Goal: Information Seeking & Learning: Compare options

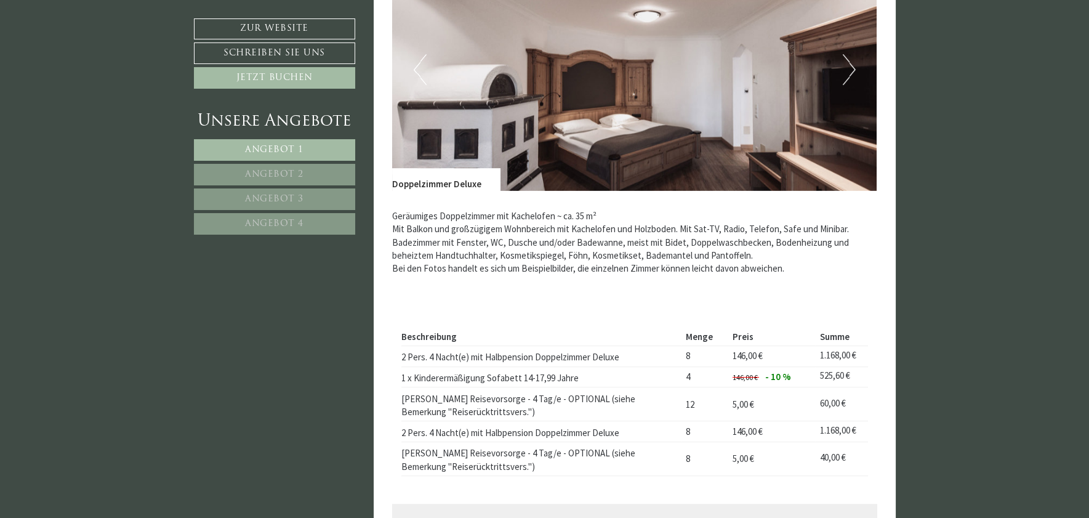
scroll to position [1035, 0]
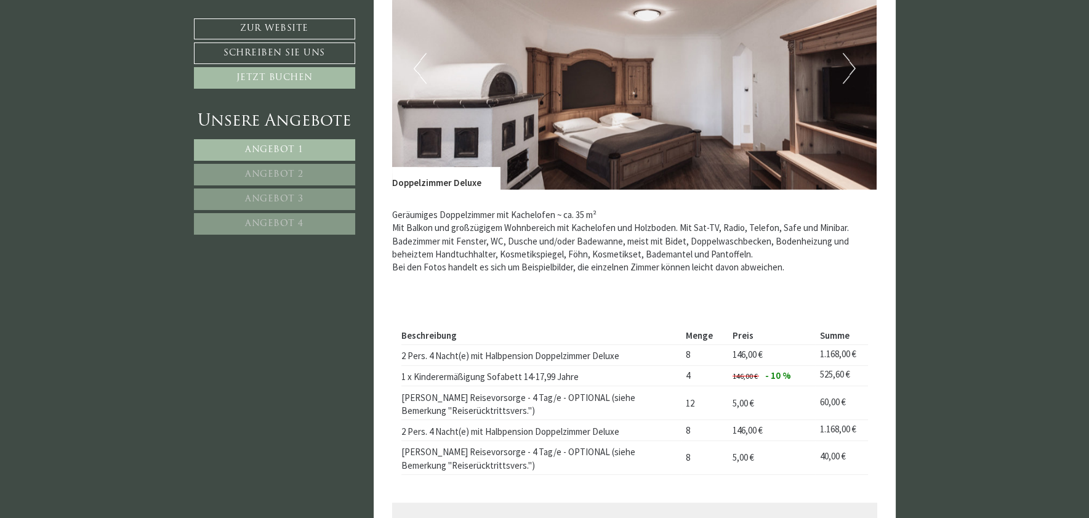
click at [296, 175] on span "Angebot 2" at bounding box center [274, 174] width 58 height 9
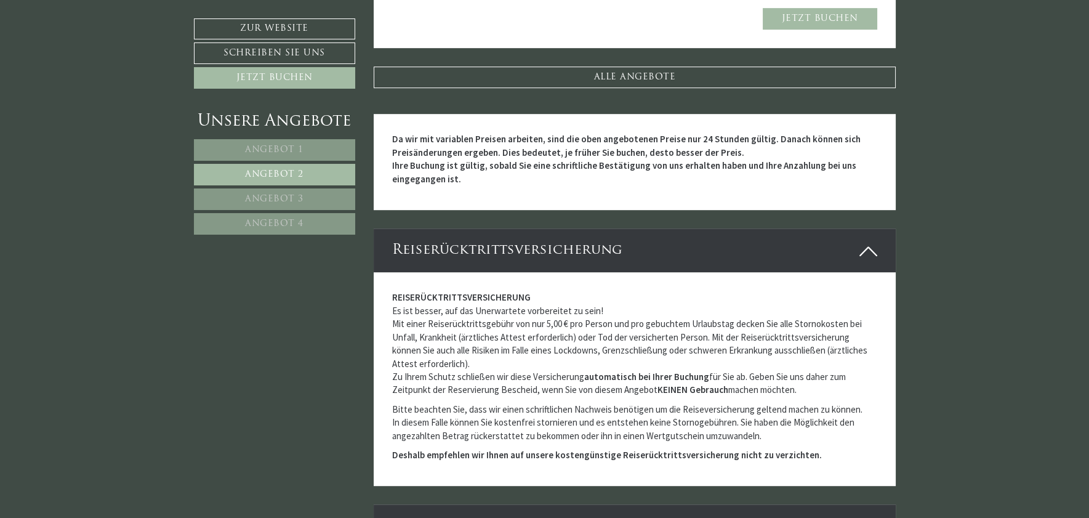
scroll to position [1588, 0]
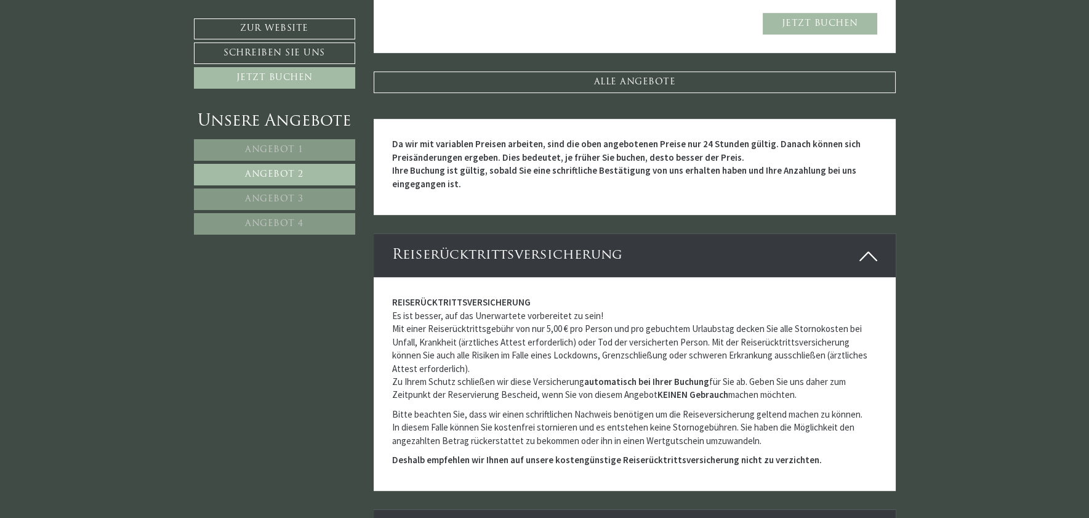
click at [321, 191] on link "Angebot 3" at bounding box center [274, 199] width 161 height 22
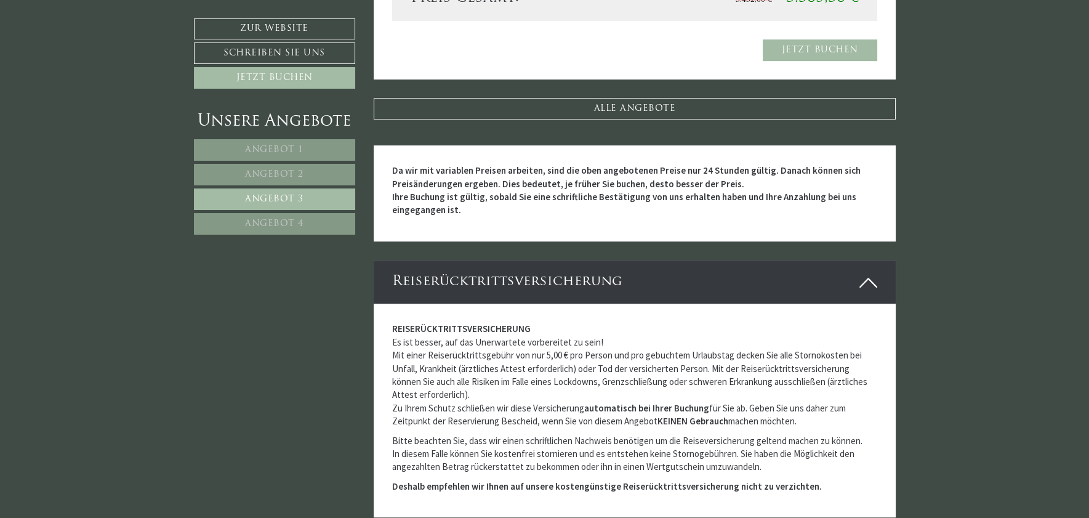
click at [321, 191] on link "Angebot 3" at bounding box center [274, 199] width 161 height 22
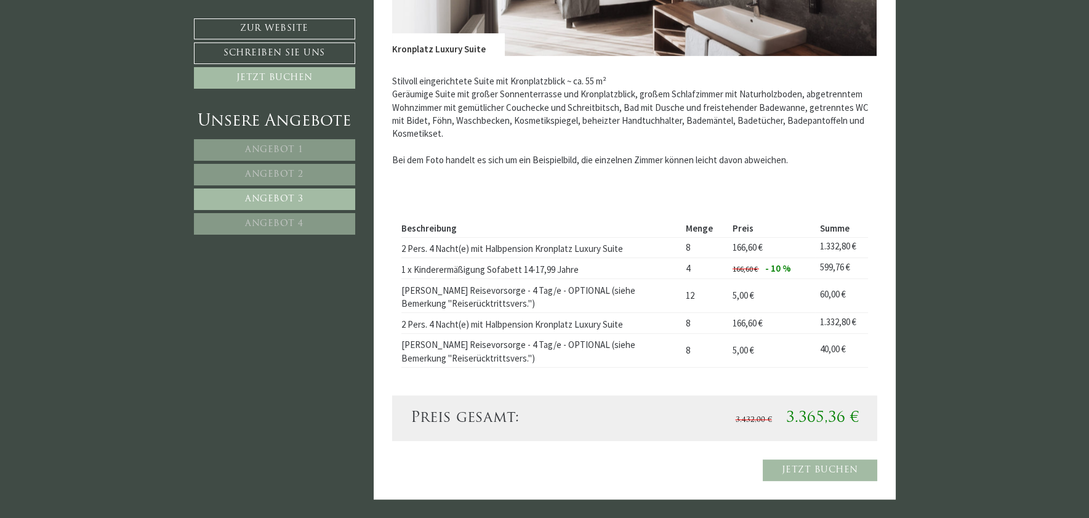
scroll to position [1169, 0]
click at [305, 222] on link "Angebot 4" at bounding box center [274, 224] width 161 height 22
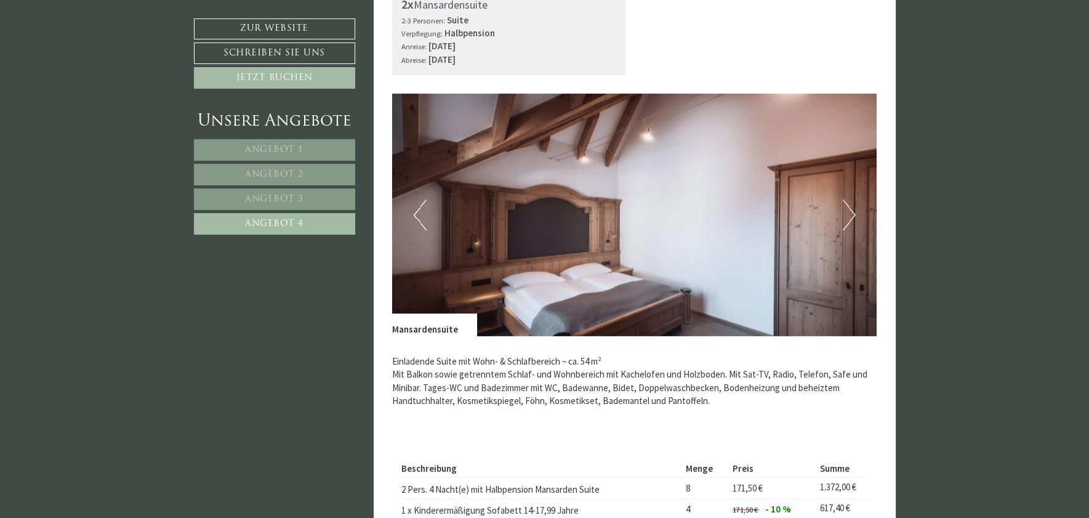
scroll to position [848, 0]
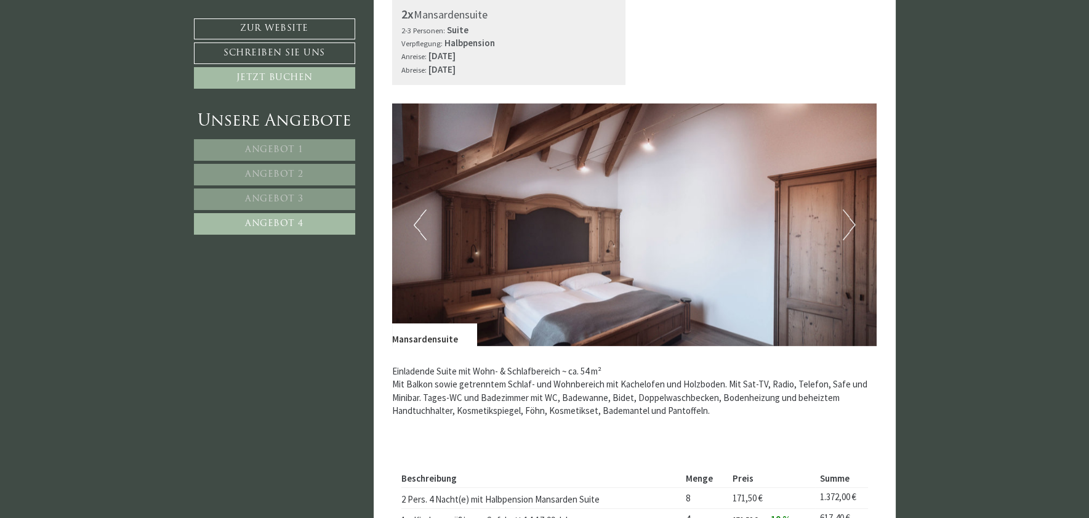
click at [316, 148] on link "Angebot 1" at bounding box center [274, 150] width 161 height 22
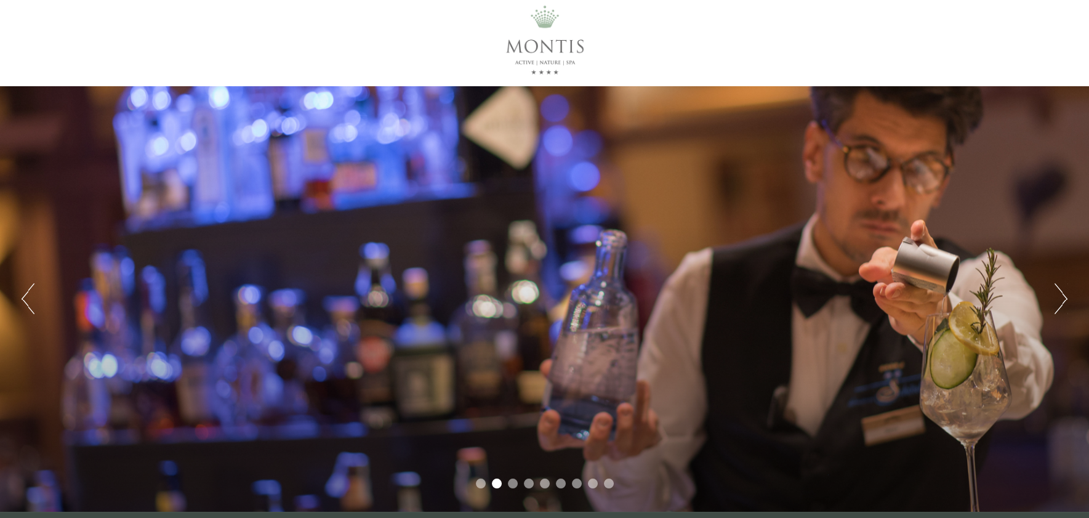
scroll to position [0, 0]
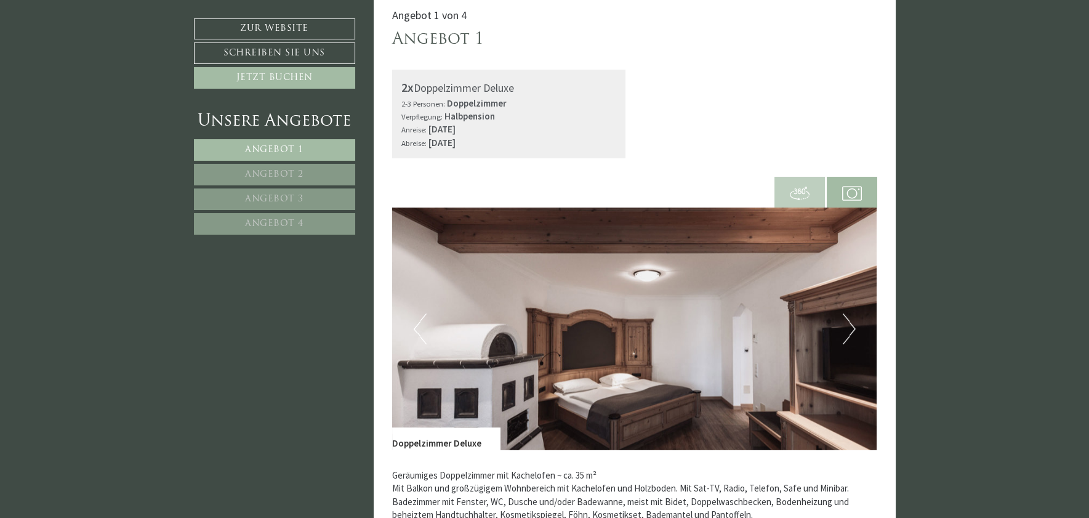
scroll to position [776, 0]
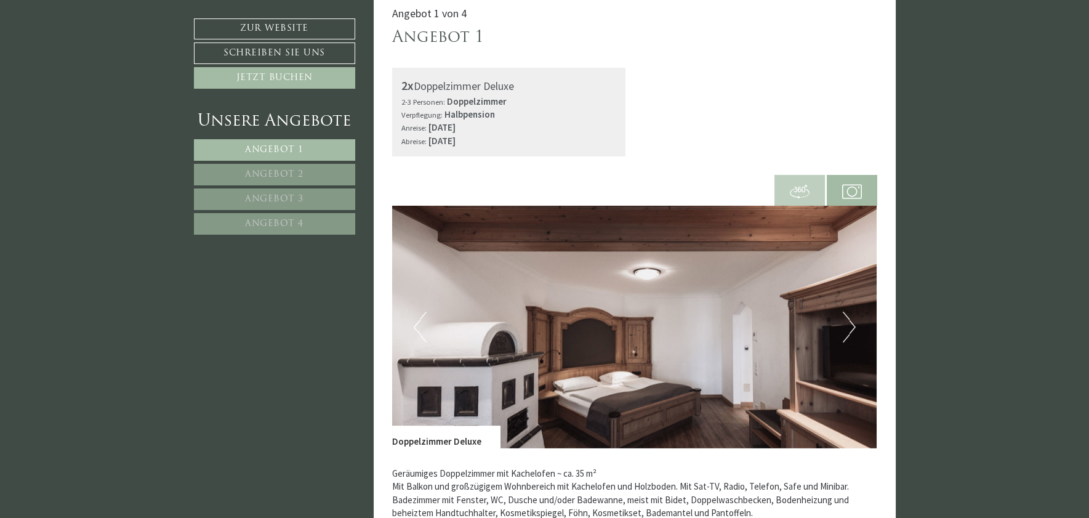
click at [853, 330] on button "Next" at bounding box center [849, 326] width 13 height 31
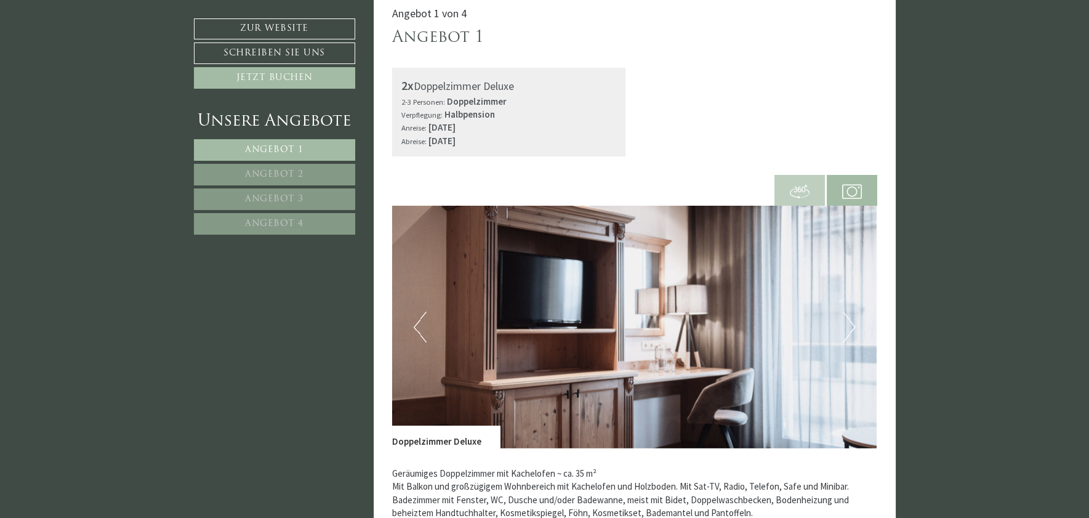
click at [853, 330] on button "Next" at bounding box center [849, 326] width 13 height 31
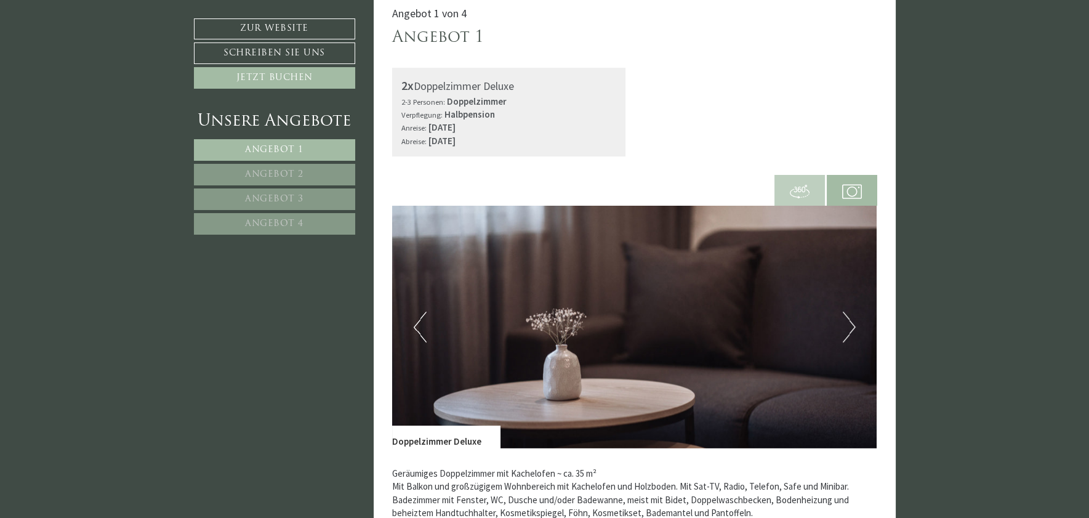
click at [853, 330] on button "Next" at bounding box center [849, 326] width 13 height 31
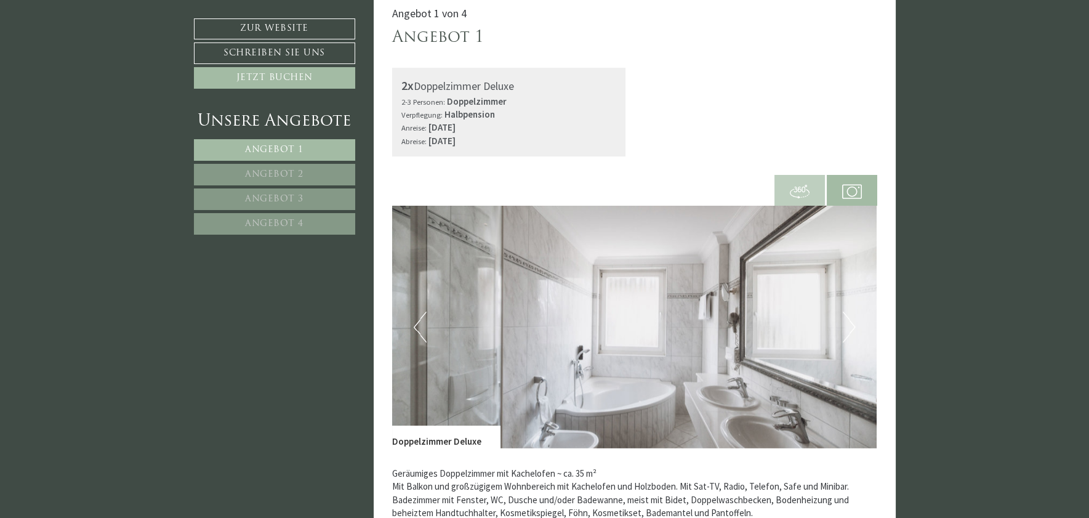
click at [853, 330] on button "Next" at bounding box center [849, 326] width 13 height 31
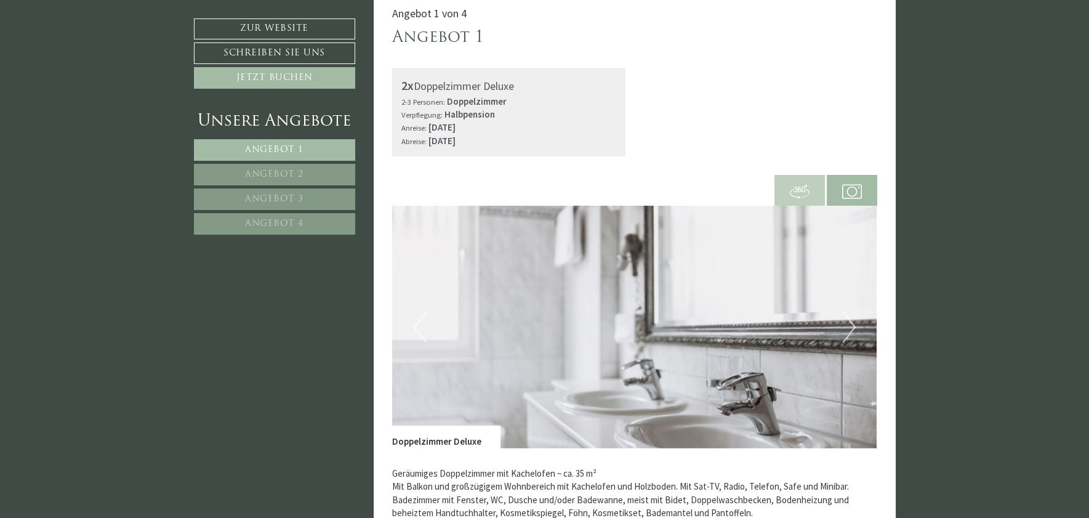
click at [853, 330] on button "Next" at bounding box center [849, 326] width 13 height 31
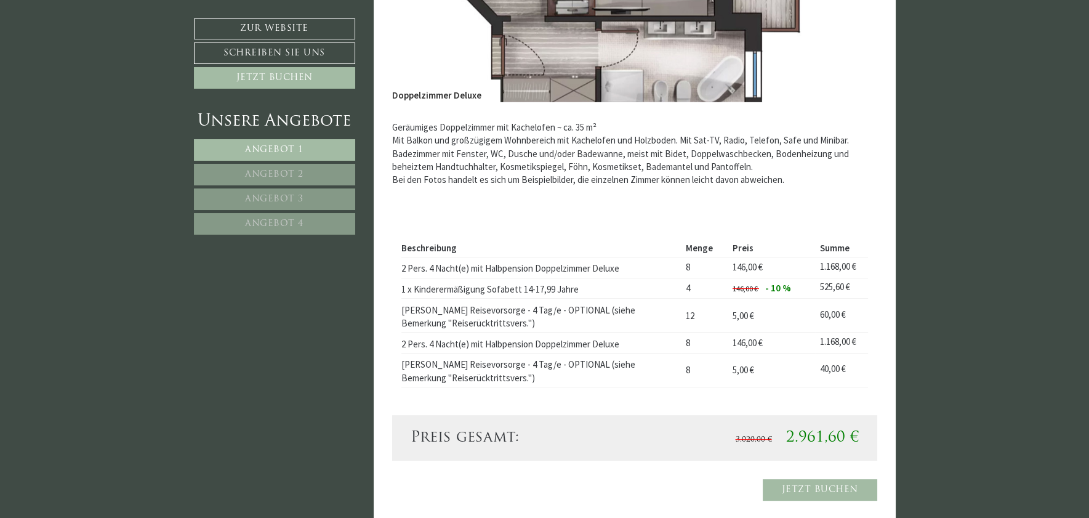
scroll to position [1121, 0]
click at [304, 168] on link "Angebot 2" at bounding box center [274, 175] width 161 height 22
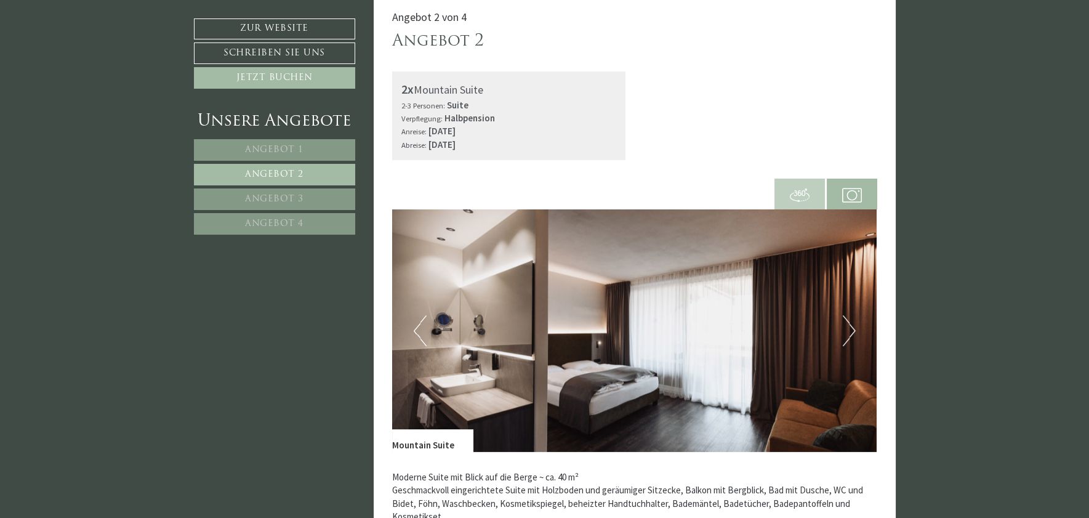
scroll to position [773, 0]
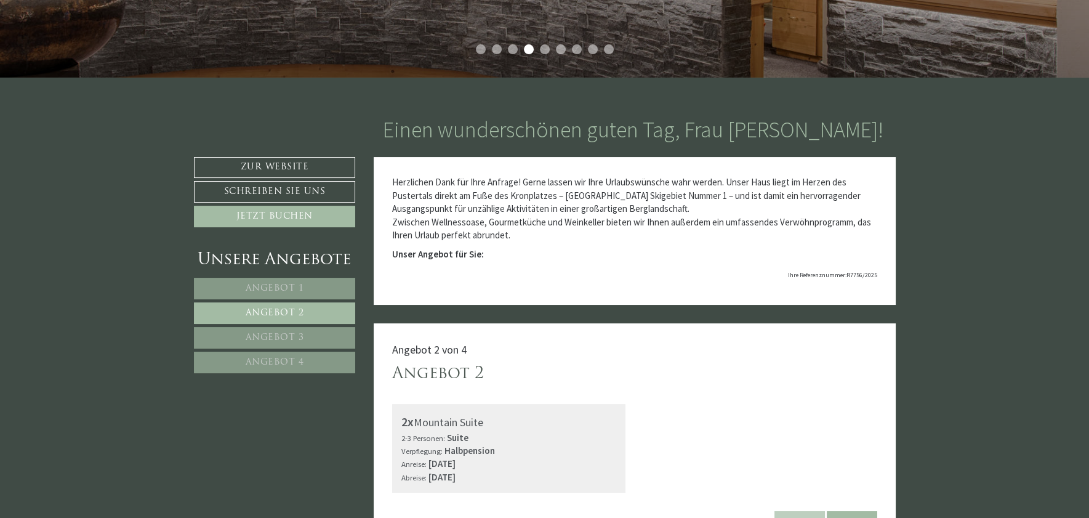
click at [316, 287] on link "Angebot 1" at bounding box center [275, 289] width 162 height 22
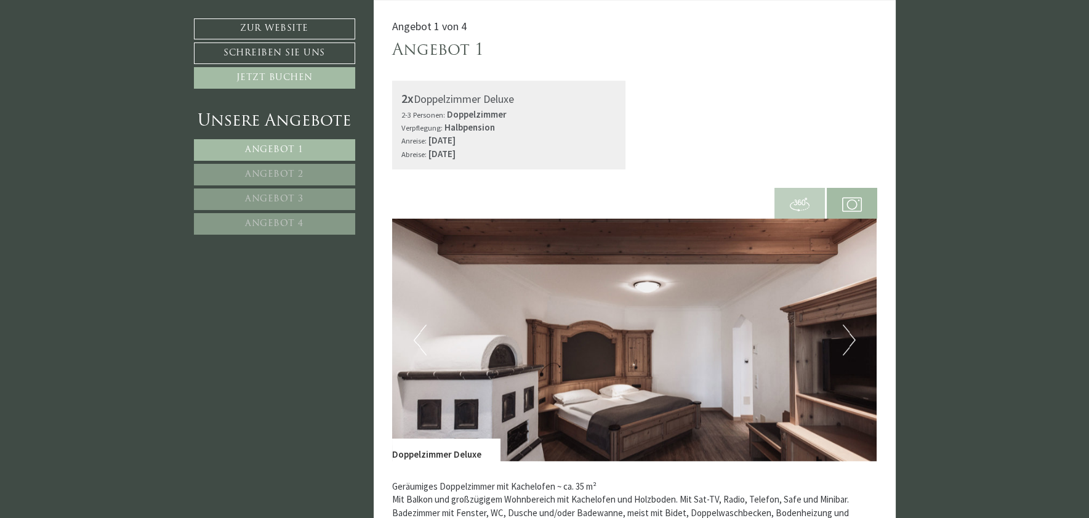
click at [313, 172] on link "Angebot 2" at bounding box center [274, 175] width 161 height 22
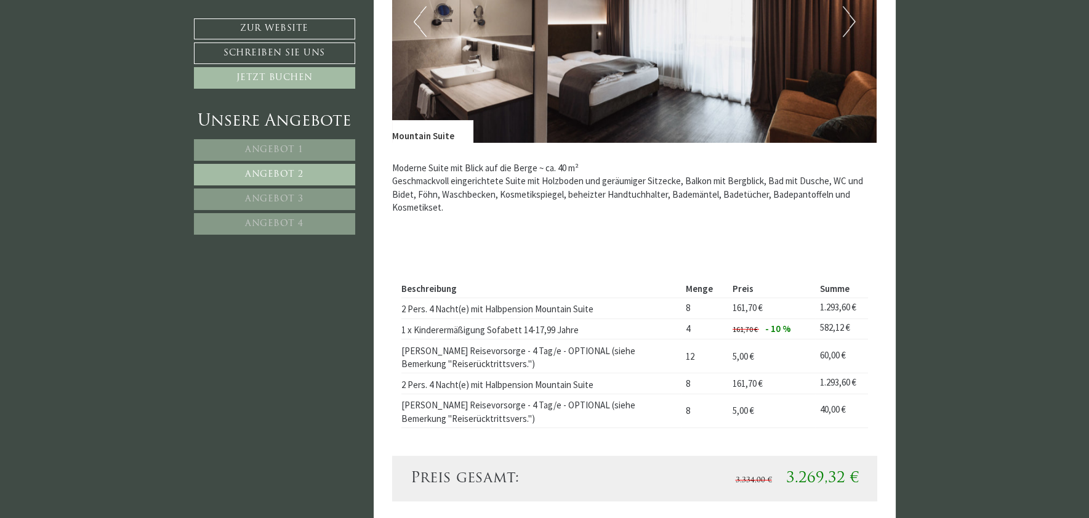
scroll to position [1083, 0]
